Goal: Book appointment/travel/reservation

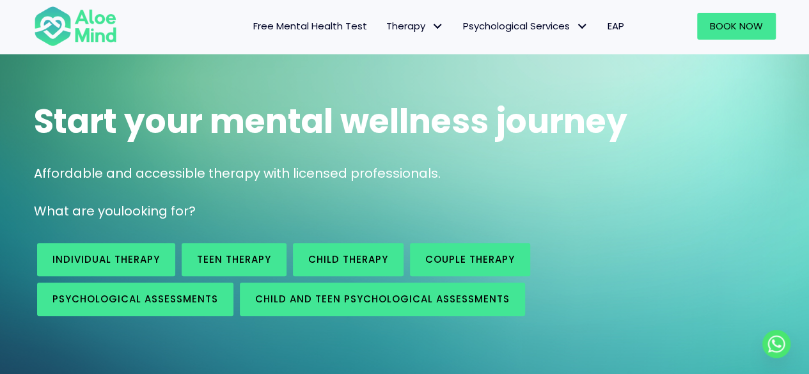
scroll to position [128, 0]
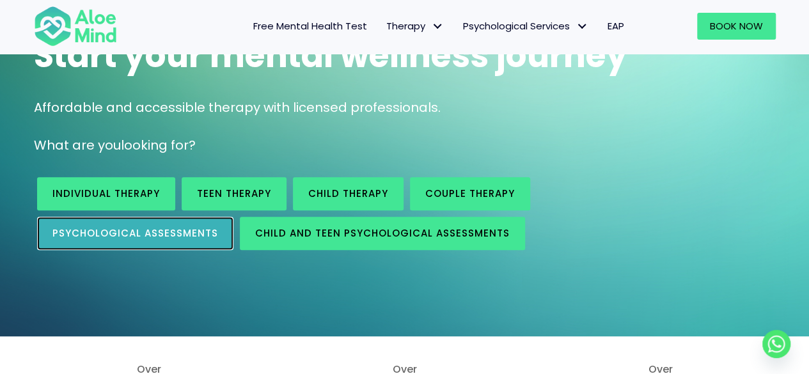
click at [180, 231] on span "Psychological assessments" at bounding box center [135, 232] width 166 height 13
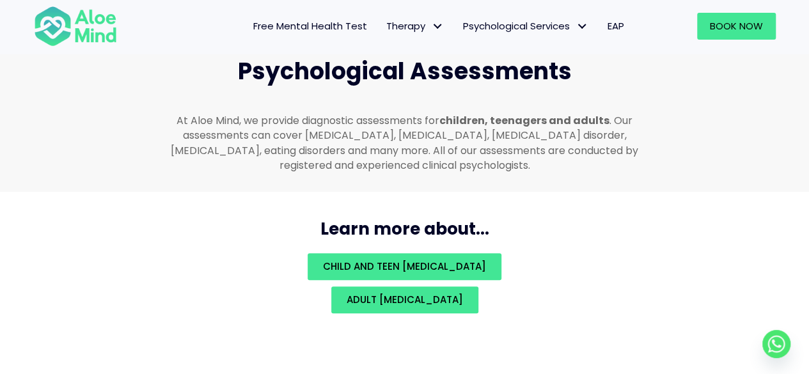
scroll to position [2779, 0]
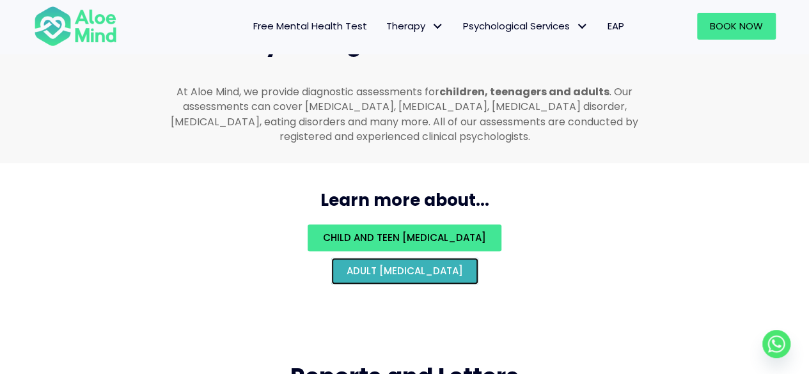
click at [456, 264] on span "Adult [MEDICAL_DATA]" at bounding box center [405, 270] width 116 height 13
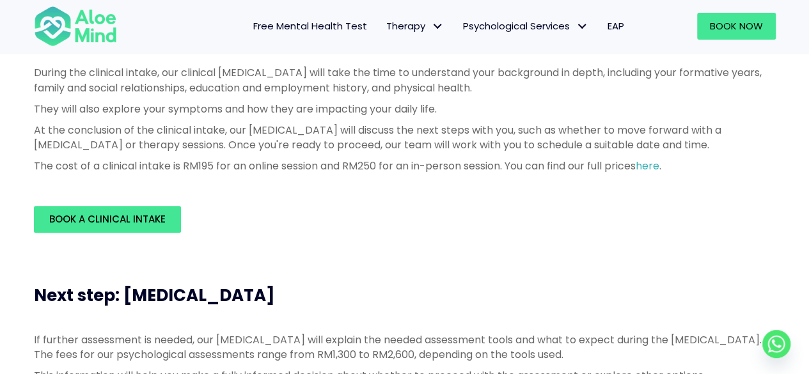
scroll to position [384, 0]
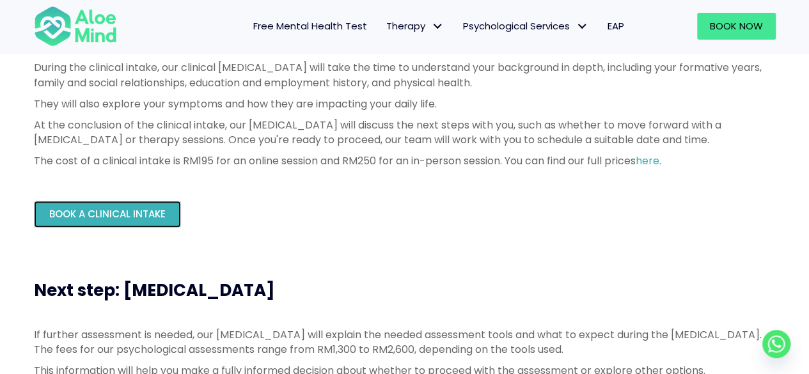
click at [119, 215] on span "Book a Clinical Intake" at bounding box center [107, 213] width 116 height 13
